Goal: Information Seeking & Learning: Compare options

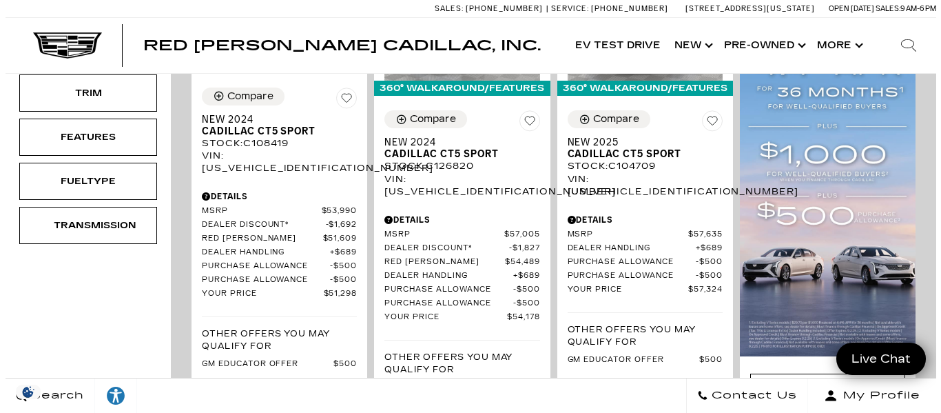
scroll to position [69, 0]
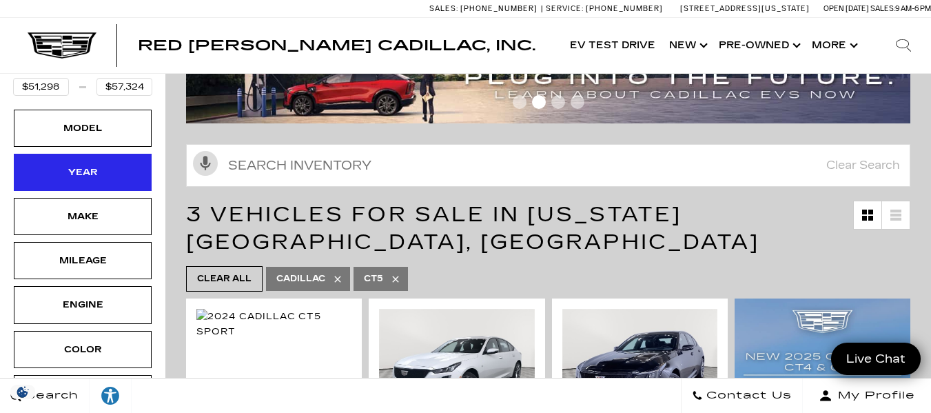
click at [80, 171] on div "Year" at bounding box center [82, 172] width 69 height 15
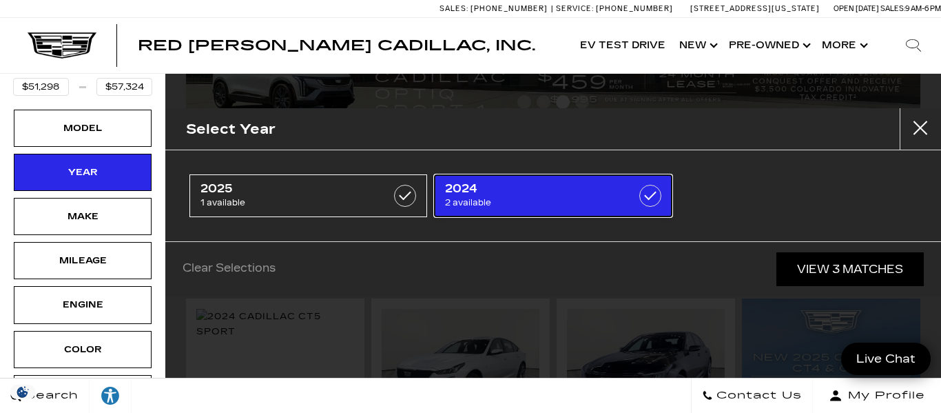
click at [596, 195] on span "2024" at bounding box center [536, 189] width 183 height 14
type input "$54,178"
checkbox input "true"
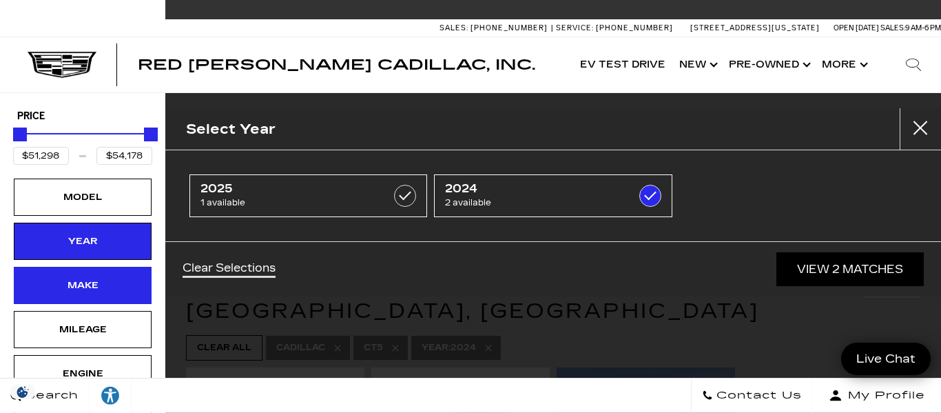
click at [115, 283] on div "Make" at bounding box center [82, 285] width 69 height 15
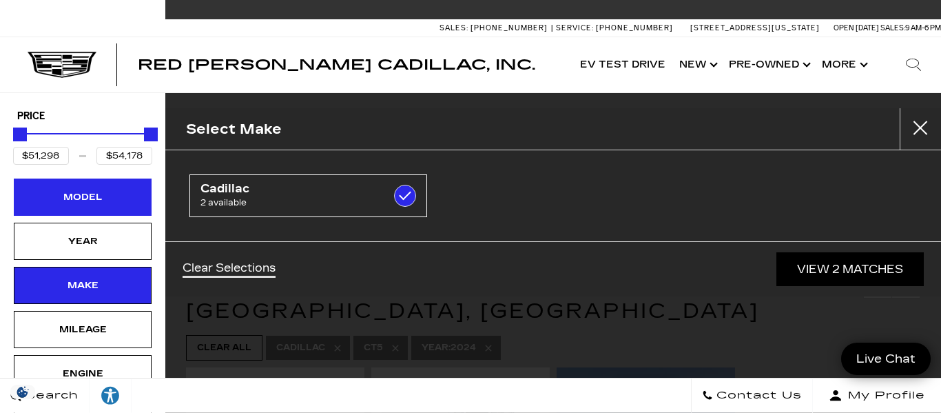
click at [112, 199] on div "Model" at bounding box center [82, 196] width 69 height 15
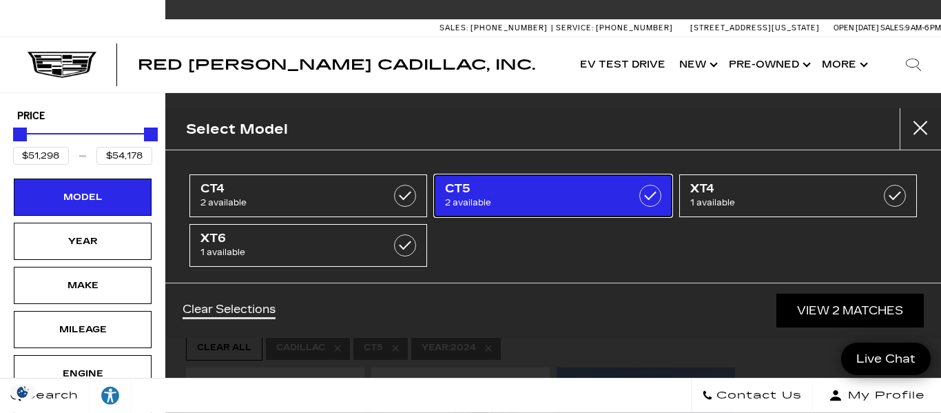
click at [531, 195] on span "CT5" at bounding box center [536, 189] width 183 height 14
type input "$46,674"
type input "$67,410"
checkbox input "false"
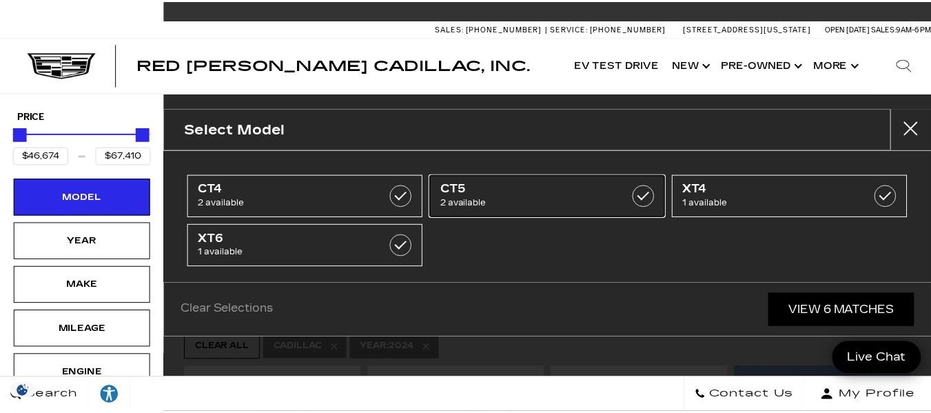
scroll to position [8, 0]
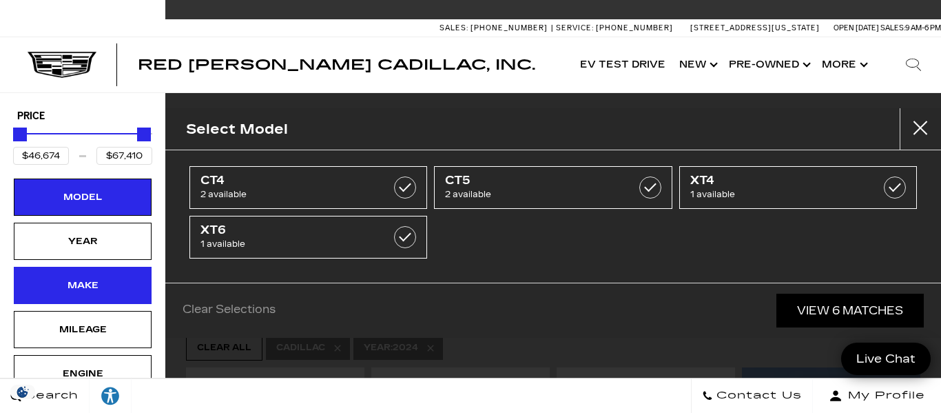
click at [91, 287] on div "Make" at bounding box center [82, 285] width 69 height 15
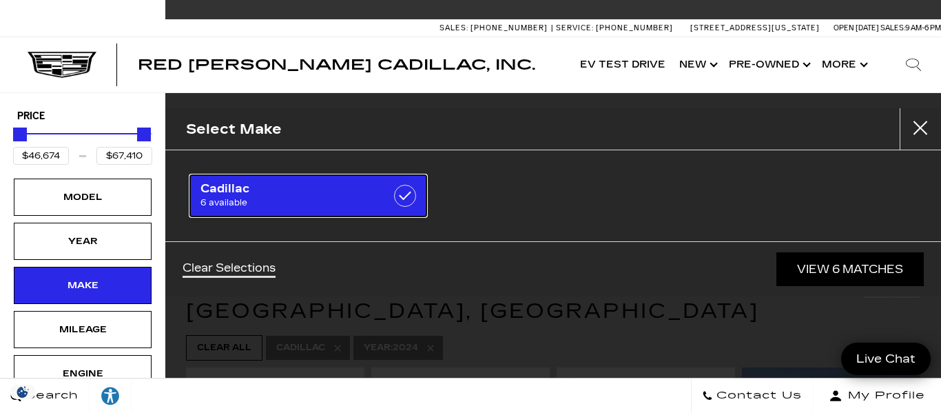
click at [290, 199] on span "6 available" at bounding box center [291, 203] width 183 height 14
checkbox input "false"
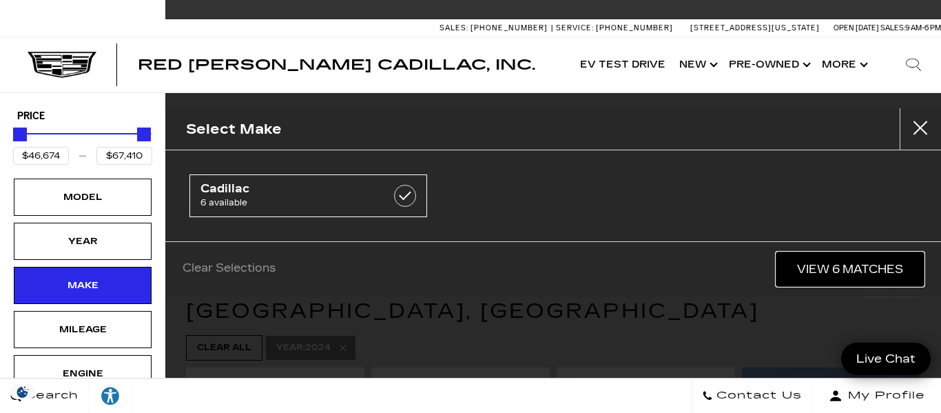
click at [838, 264] on link "View 6 Matches" at bounding box center [849, 269] width 147 height 34
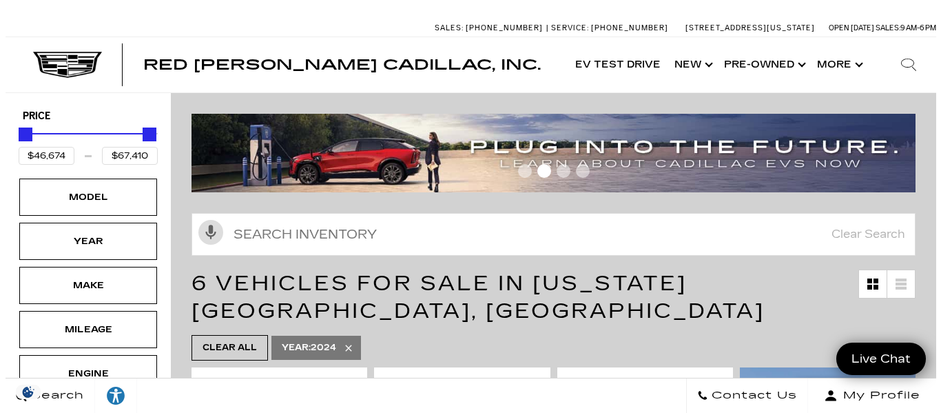
scroll to position [69, 0]
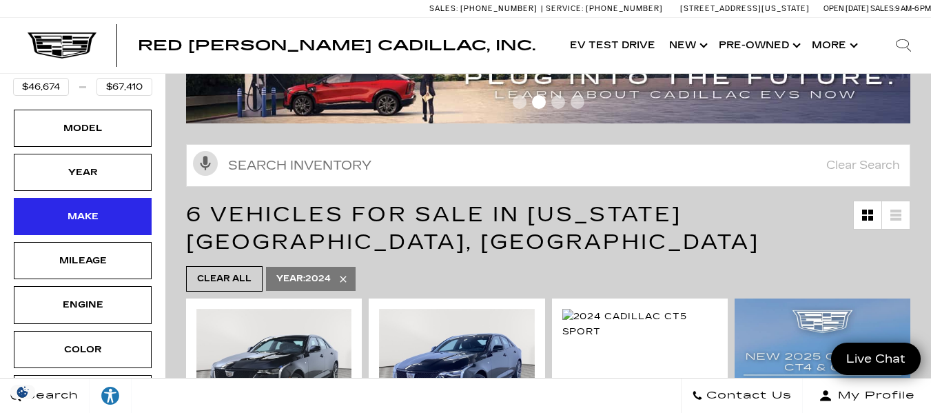
click at [81, 218] on div "Make" at bounding box center [82, 216] width 69 height 15
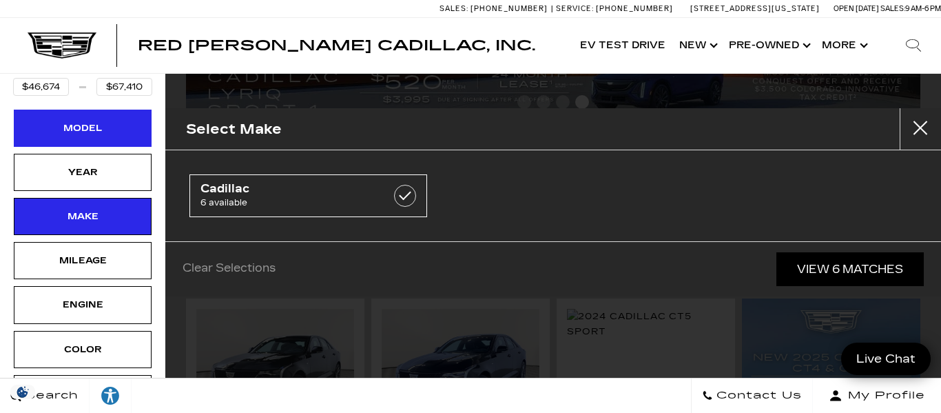
click at [93, 123] on div "Model" at bounding box center [82, 128] width 69 height 15
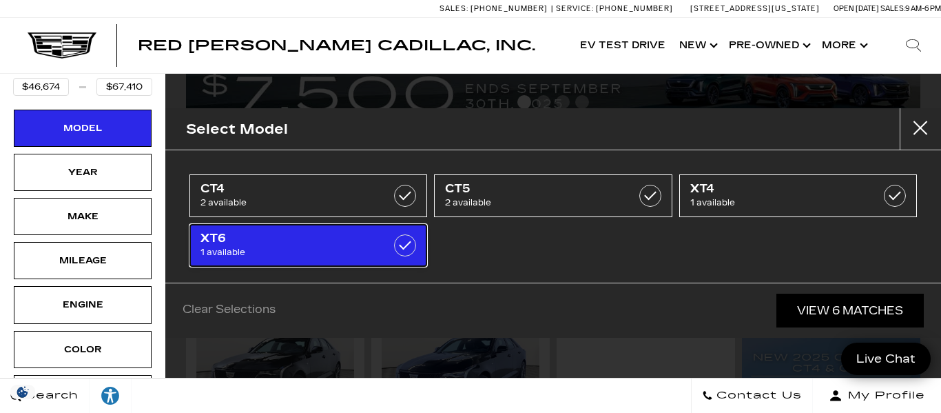
click at [297, 245] on span "1 available" at bounding box center [291, 252] width 183 height 14
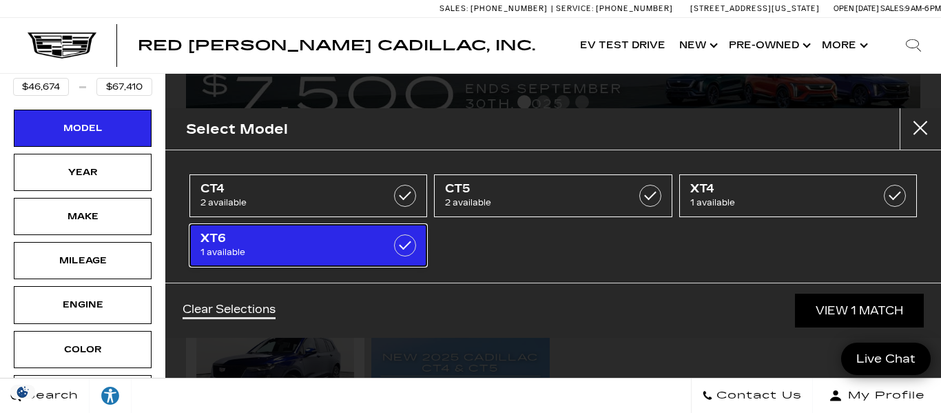
type input "$67,410"
checkbox input "true"
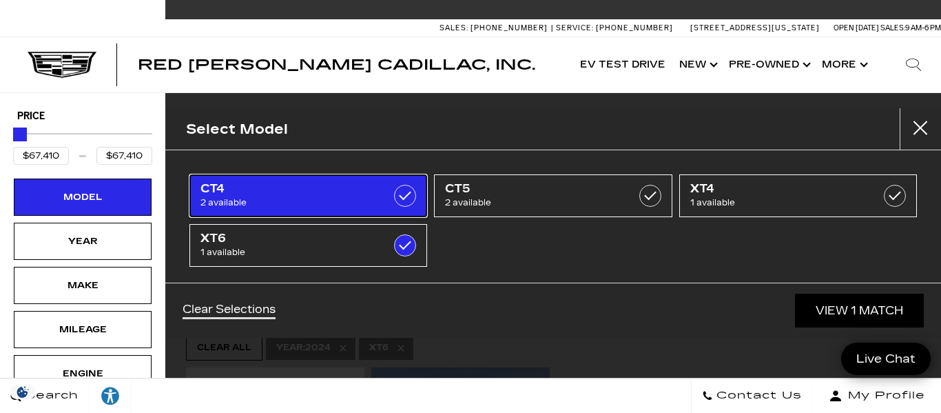
click at [390, 199] on link "CT4 2 available" at bounding box center [308, 195] width 238 height 43
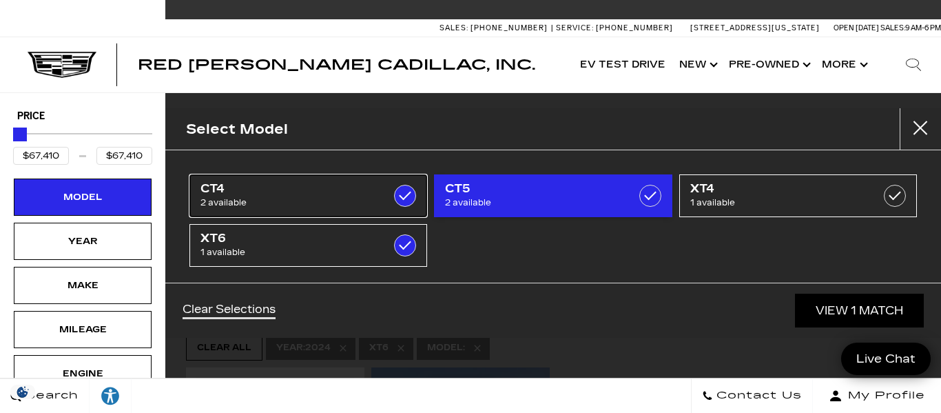
type input "$46,674"
checkbox input "true"
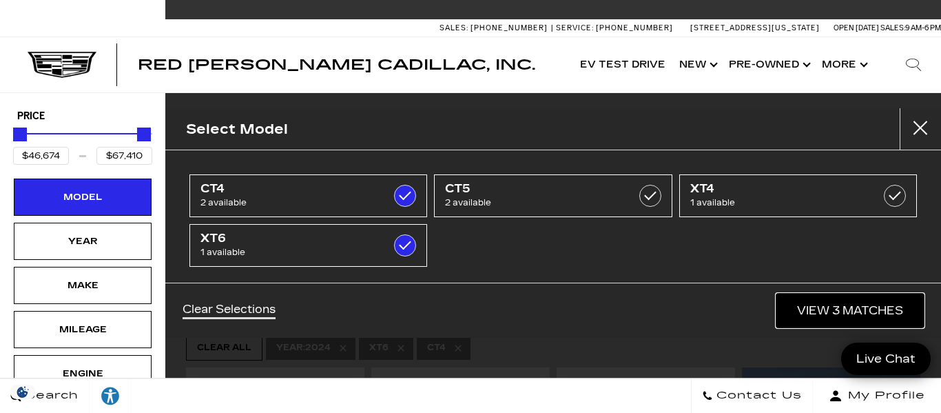
click at [824, 310] on link "View 3 Matches" at bounding box center [849, 310] width 147 height 34
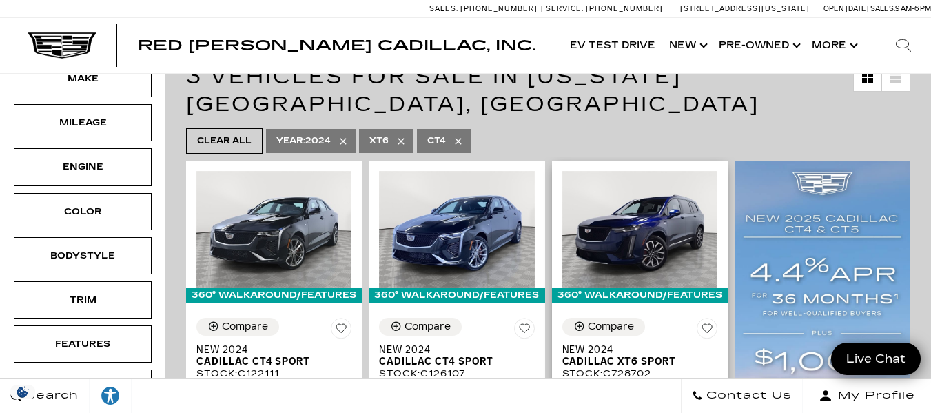
scroll to position [138, 0]
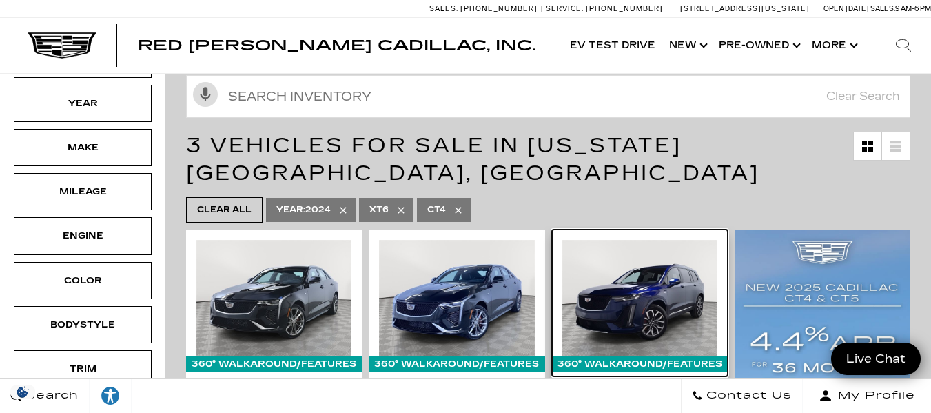
click at [659, 288] on img at bounding box center [639, 298] width 155 height 116
